Goal: Transaction & Acquisition: Purchase product/service

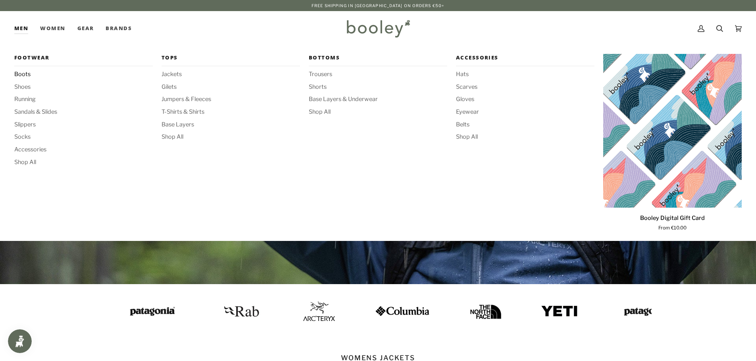
click at [21, 72] on span "Boots" at bounding box center [83, 74] width 138 height 9
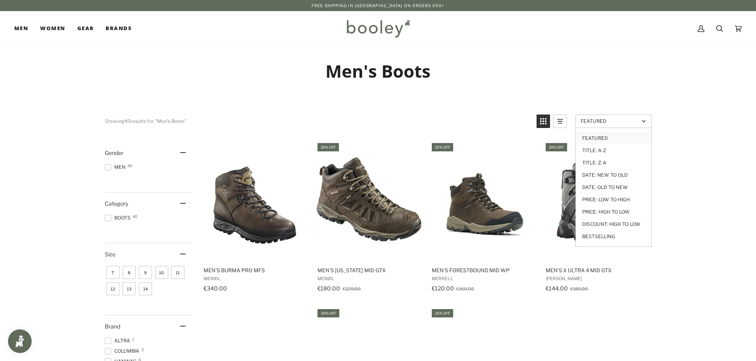
click at [602, 123] on span "Featured" at bounding box center [609, 121] width 58 height 6
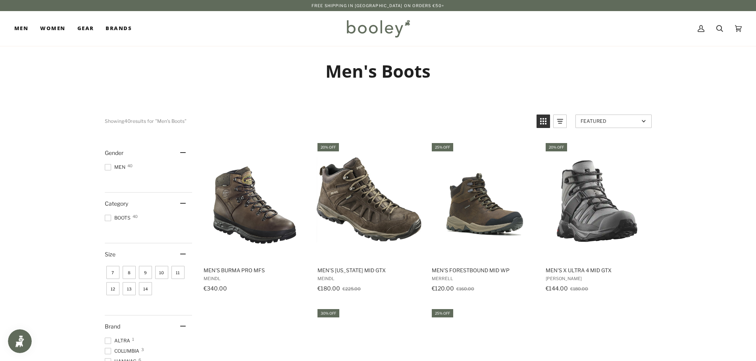
click at [602, 126] on link "Featured" at bounding box center [613, 121] width 76 height 13
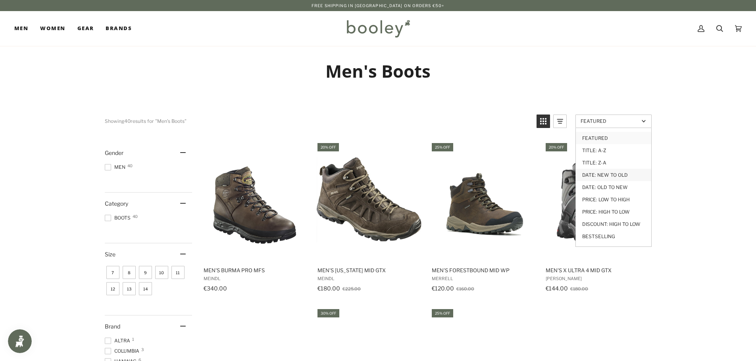
click at [603, 179] on link "Date: New to Old" at bounding box center [612, 175] width 75 height 12
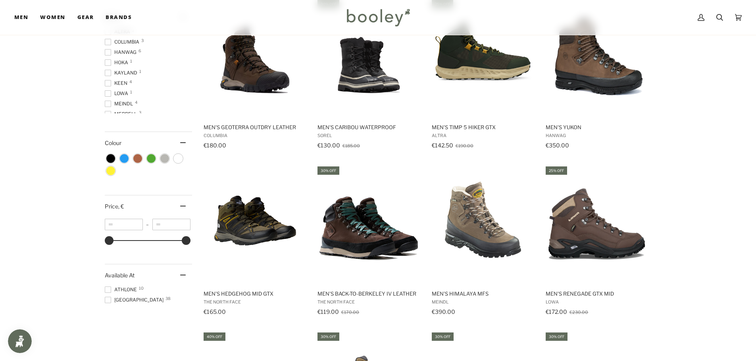
scroll to position [317, 0]
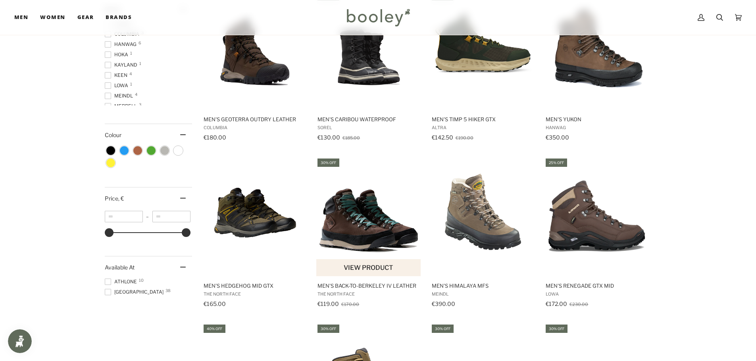
click at [368, 217] on img "Men's Back-to-Berkeley IV Leather" at bounding box center [368, 216] width 105 height 105
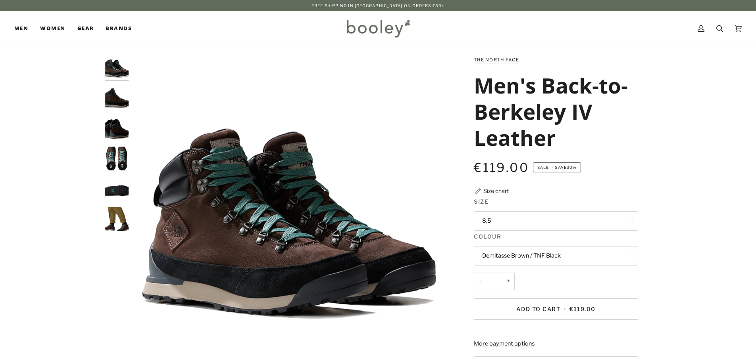
click at [490, 226] on button "8.5" at bounding box center [556, 220] width 164 height 19
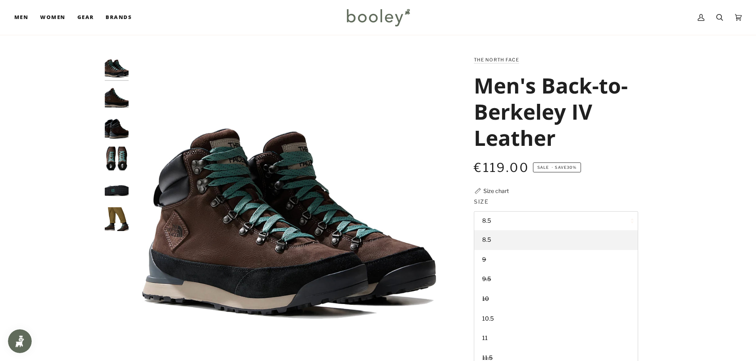
scroll to position [40, 0]
